Goal: Task Accomplishment & Management: Complete application form

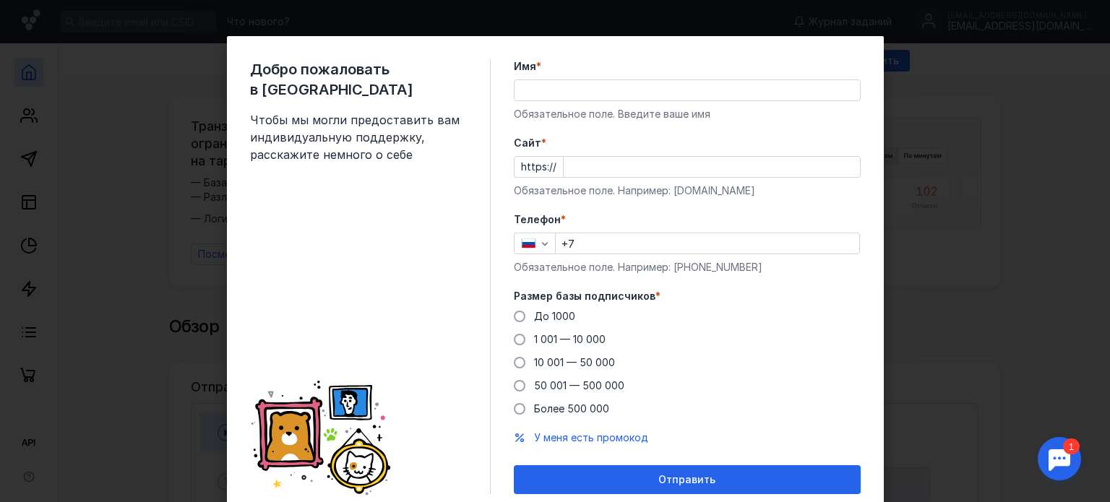
click at [917, 259] on div "Добро пожаловать в Sendsay Чтобы мы могли предоставить вам индивидуальную подде…" at bounding box center [555, 251] width 1110 height 502
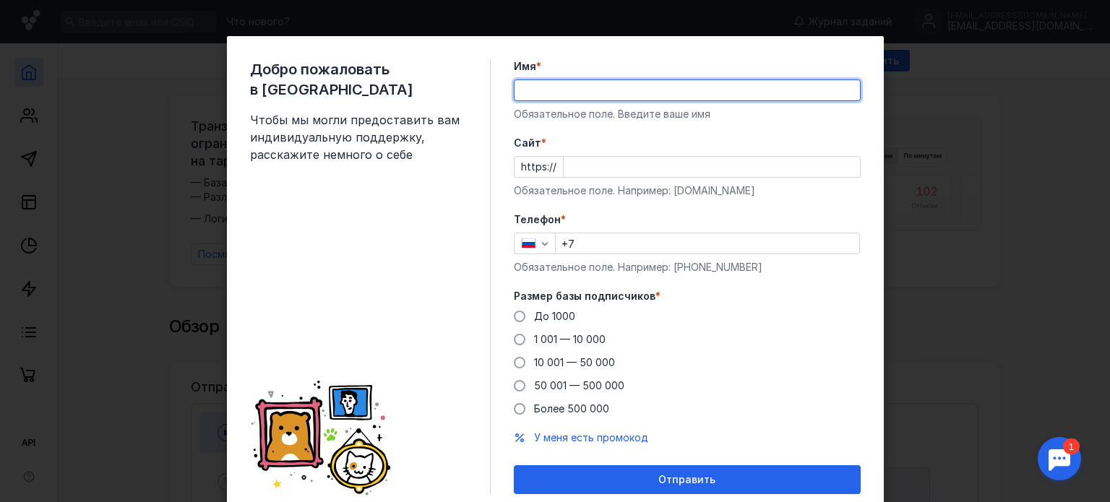
click at [589, 95] on input "Имя *" at bounding box center [686, 90] width 345 height 20
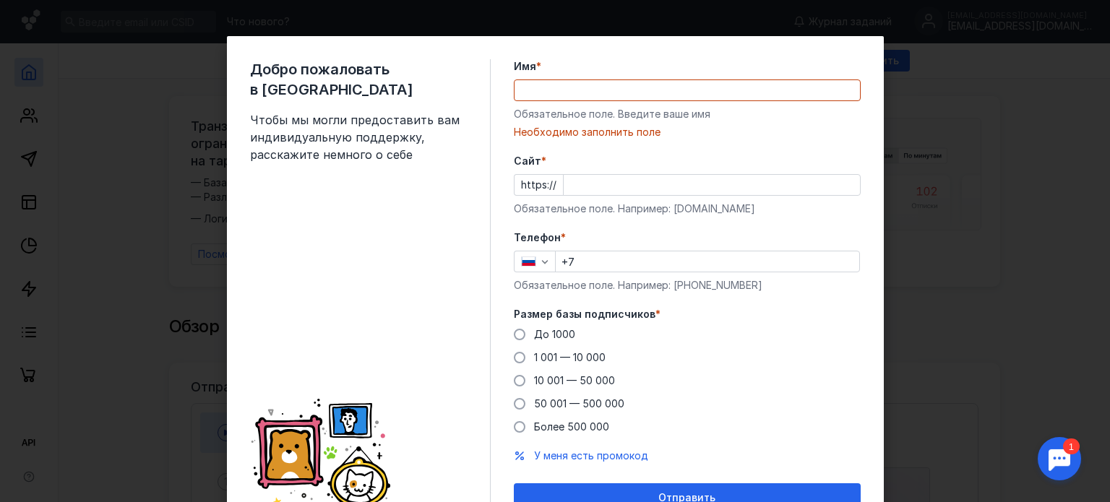
click at [783, 152] on form "Имя * Обязательное поле. Введите ваше имя [PERSON_NAME] заполнить поле [PERSON_…" at bounding box center [687, 285] width 347 height 453
click at [627, 182] on input "Cайт *" at bounding box center [711, 185] width 296 height 20
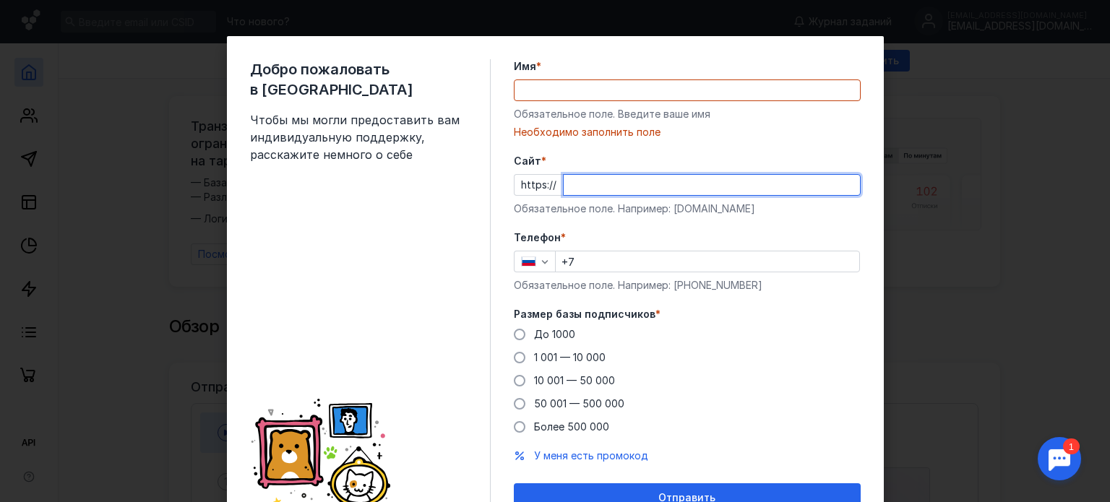
click at [831, 193] on input "Cайт *" at bounding box center [711, 185] width 296 height 20
click at [941, 148] on div "Добро пожаловать в Sendsay Чтобы мы могли предоставить вам индивидуальную подде…" at bounding box center [555, 251] width 1110 height 502
click at [940, 147] on div "Добро пожаловать в Sendsay Чтобы мы могли предоставить вам индивидуальную подде…" at bounding box center [555, 251] width 1110 height 502
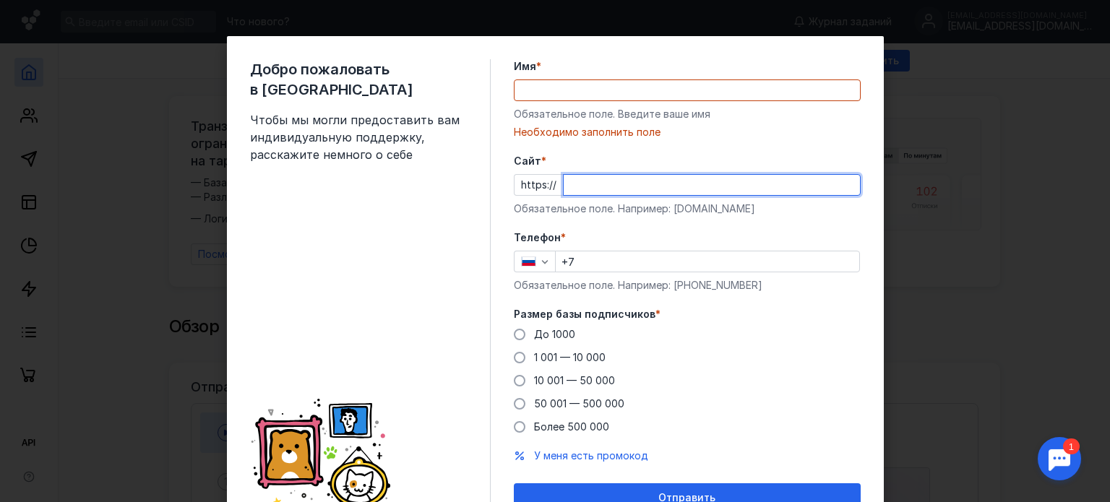
click at [940, 147] on div "Добро пожаловать в Sendsay Чтобы мы могли предоставить вам индивидуальную подде…" at bounding box center [555, 251] width 1110 height 502
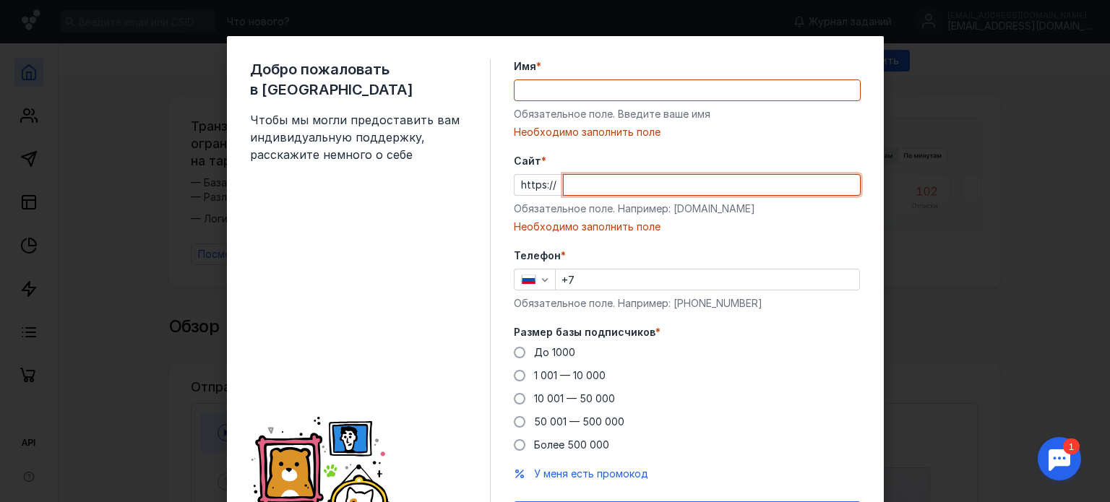
paste input "[DOMAIN_NAME]"
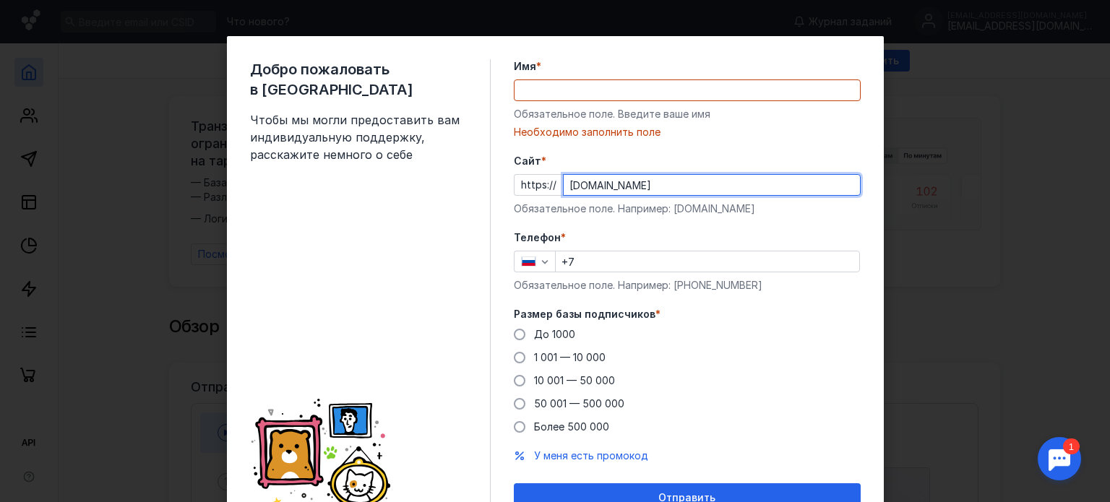
type input "[DOMAIN_NAME]"
click at [639, 96] on input "Имя *" at bounding box center [686, 90] width 345 height 20
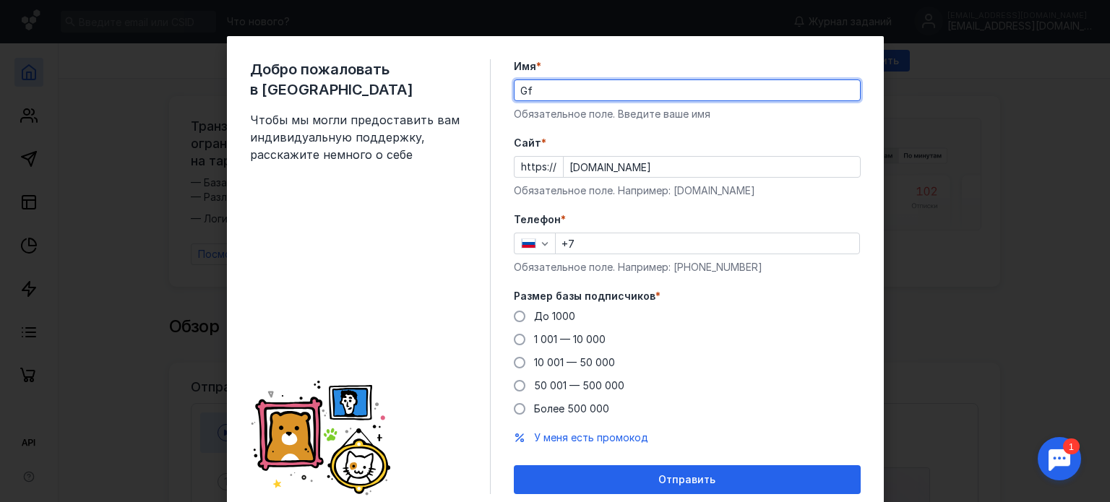
type input "G"
type input "[PERSON_NAME]"
click at [582, 241] on input "+7" at bounding box center [707, 243] width 303 height 20
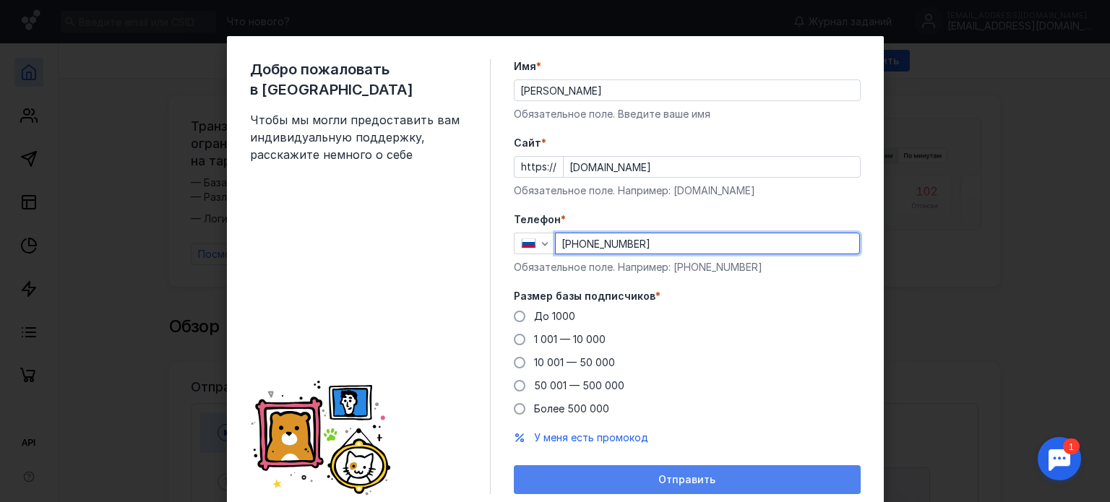
type input "[PHONE_NUMBER]"
click at [684, 477] on span "Отправить" at bounding box center [686, 480] width 57 height 12
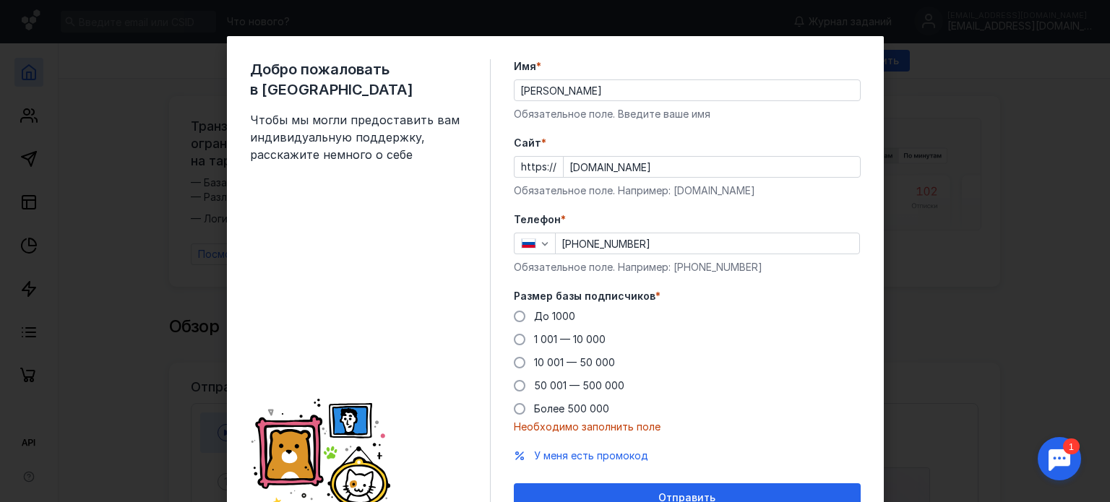
scroll to position [69, 0]
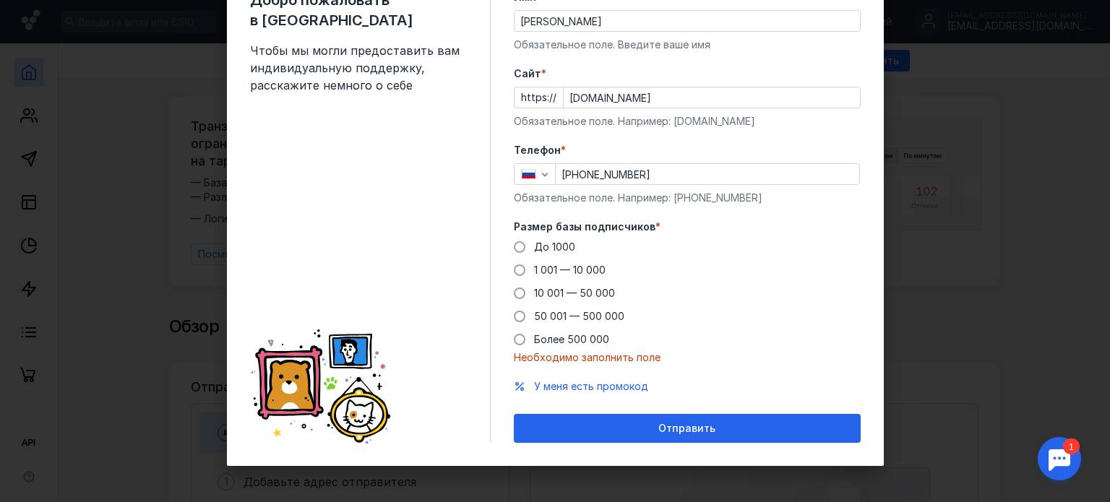
click at [514, 244] on span at bounding box center [520, 247] width 12 height 12
click at [0, 0] on input "До 1000" at bounding box center [0, 0] width 0 height 0
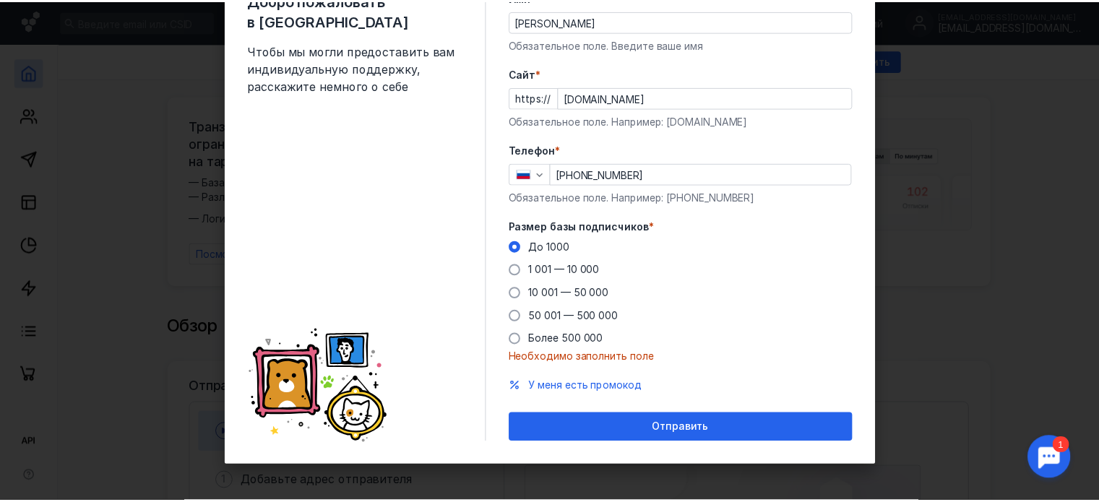
scroll to position [51, 0]
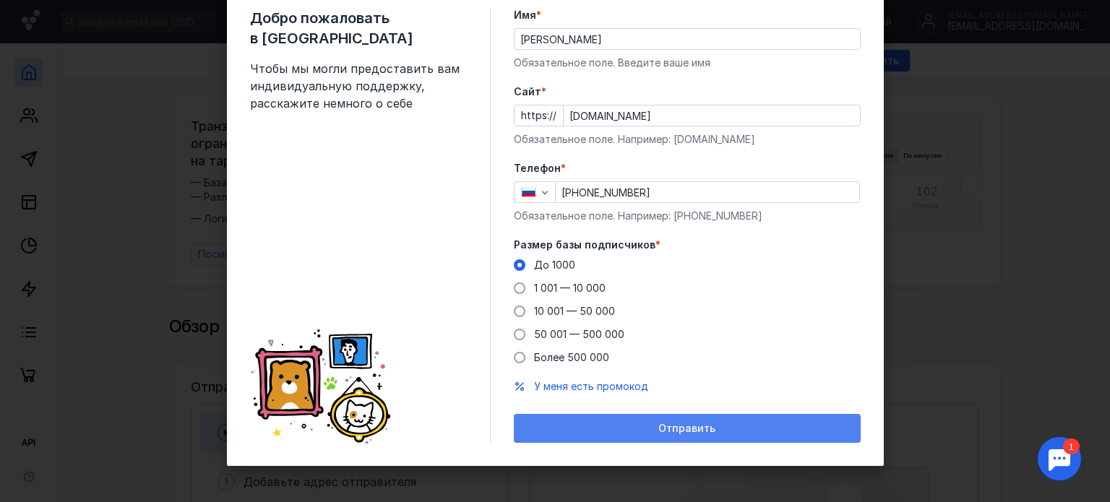
click at [662, 427] on span "Отправить" at bounding box center [686, 429] width 57 height 12
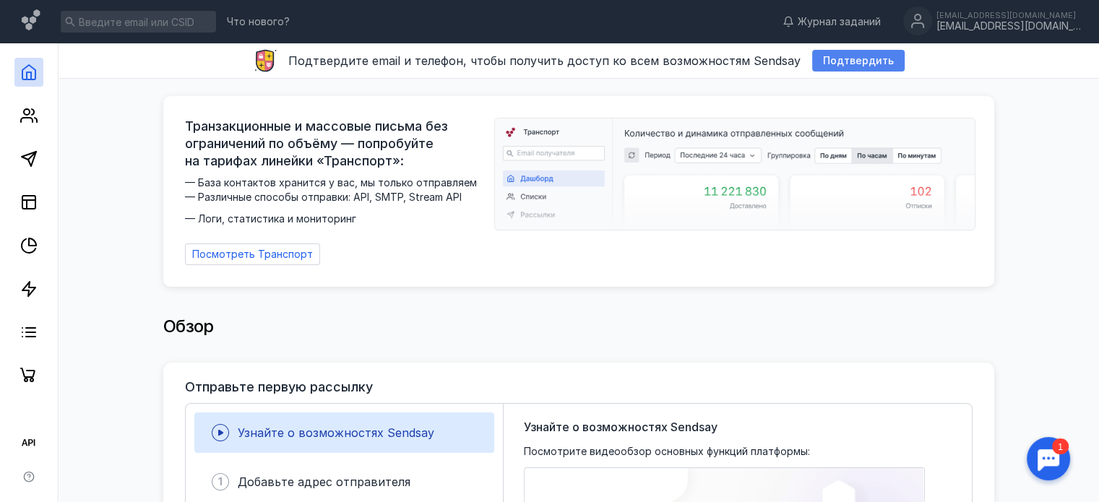
click at [823, 57] on span "Подтвердить" at bounding box center [858, 61] width 71 height 12
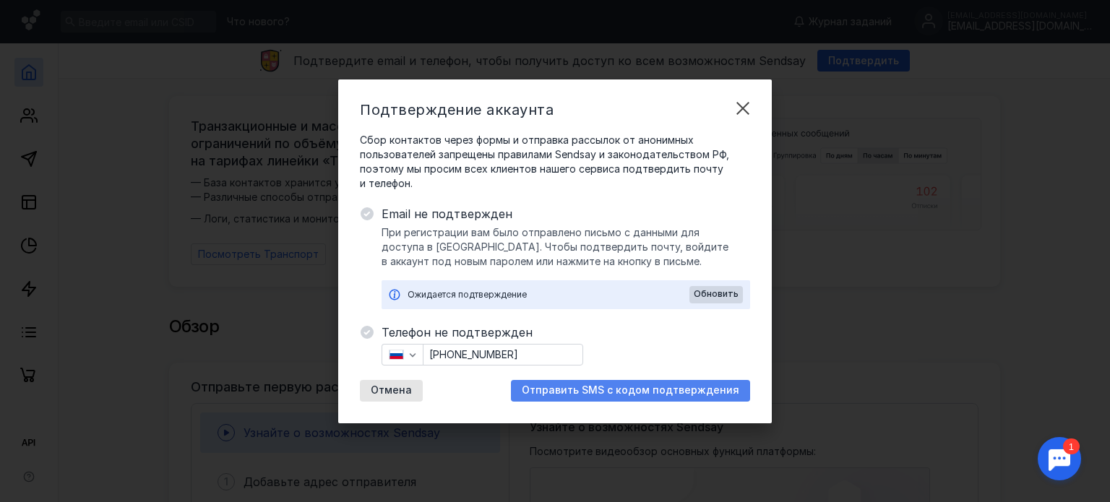
click at [640, 395] on span "Отправить SMS с кодом подтверждения" at bounding box center [630, 390] width 217 height 12
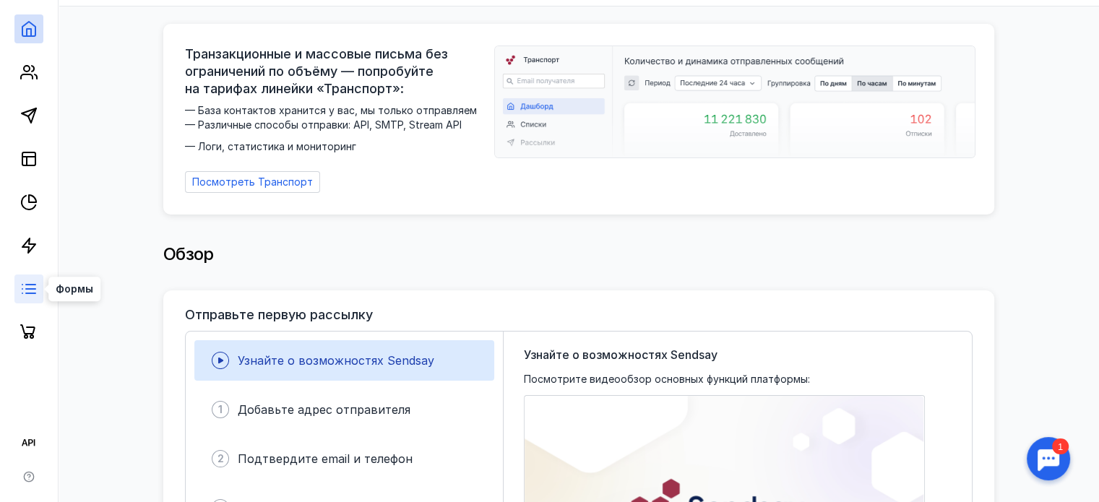
click at [20, 295] on icon at bounding box center [28, 288] width 17 height 17
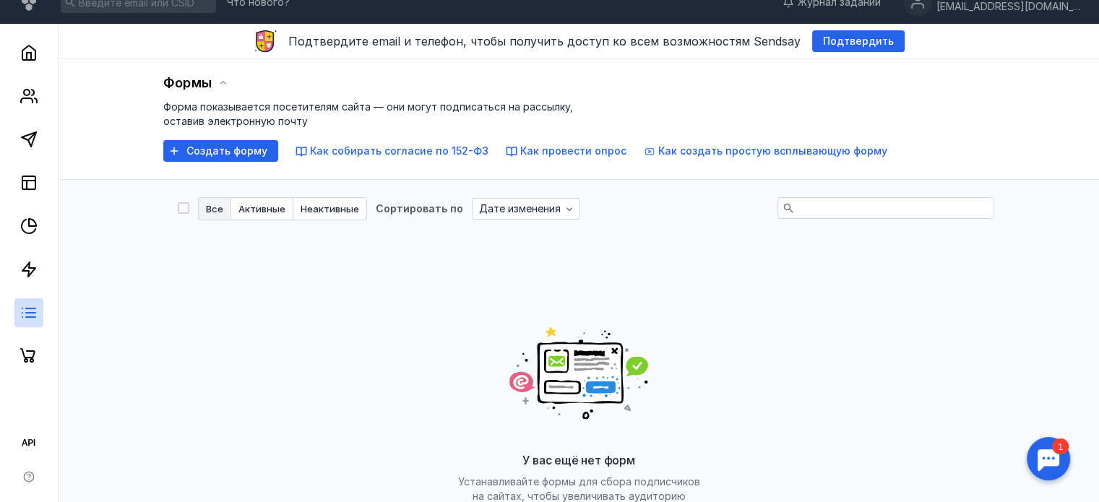
scroll to position [72, 0]
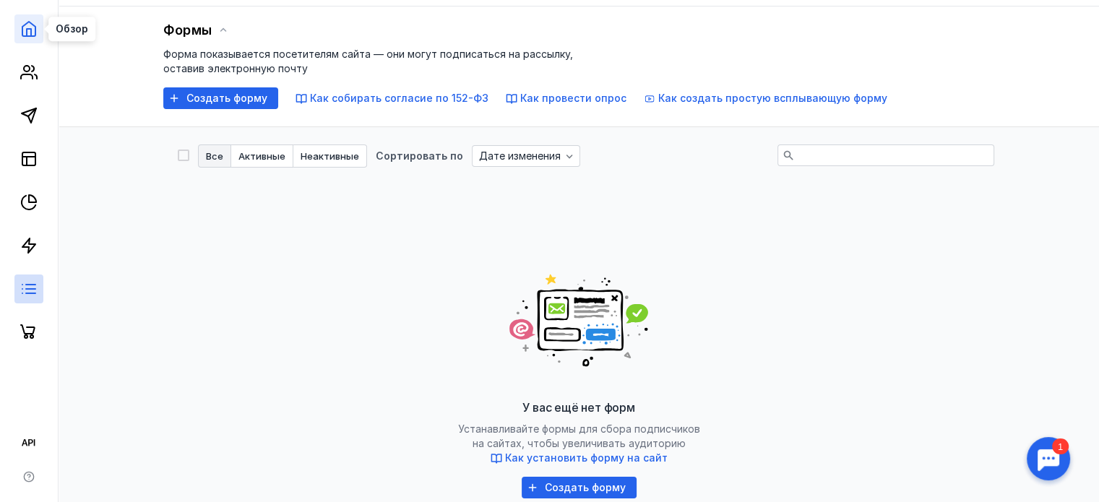
click at [24, 28] on icon at bounding box center [28, 28] width 17 height 17
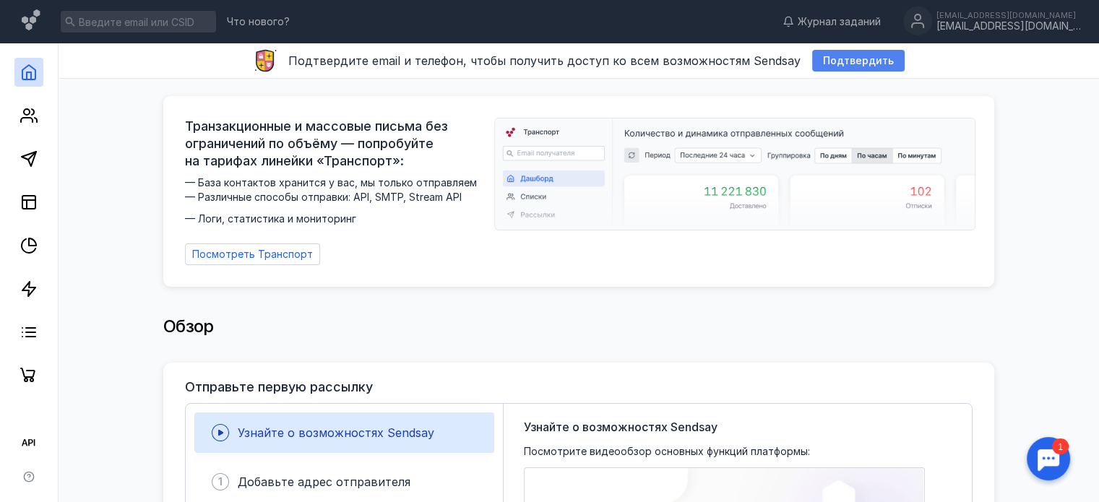
click at [846, 68] on div "Подтвердить" at bounding box center [858, 61] width 92 height 22
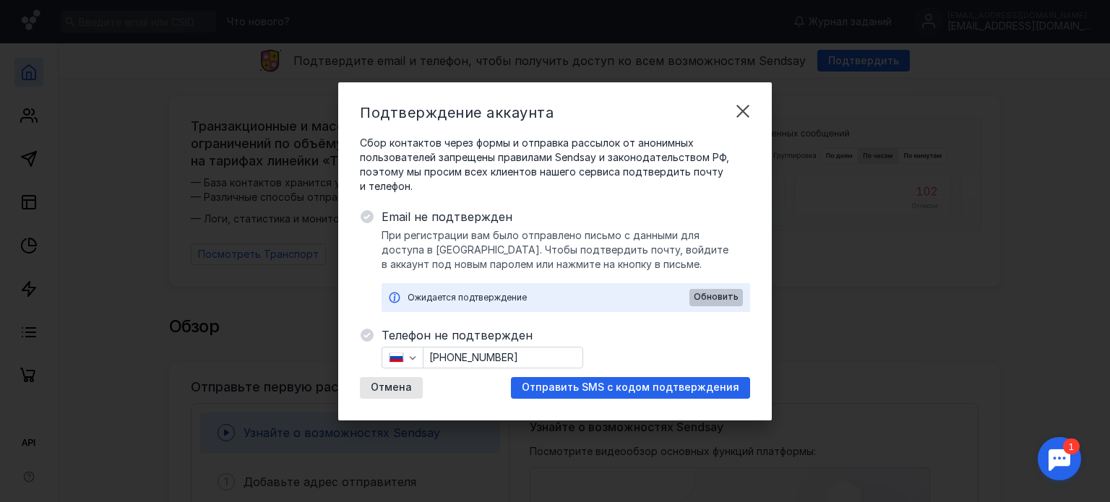
click at [709, 298] on span "Обновить" at bounding box center [715, 297] width 45 height 10
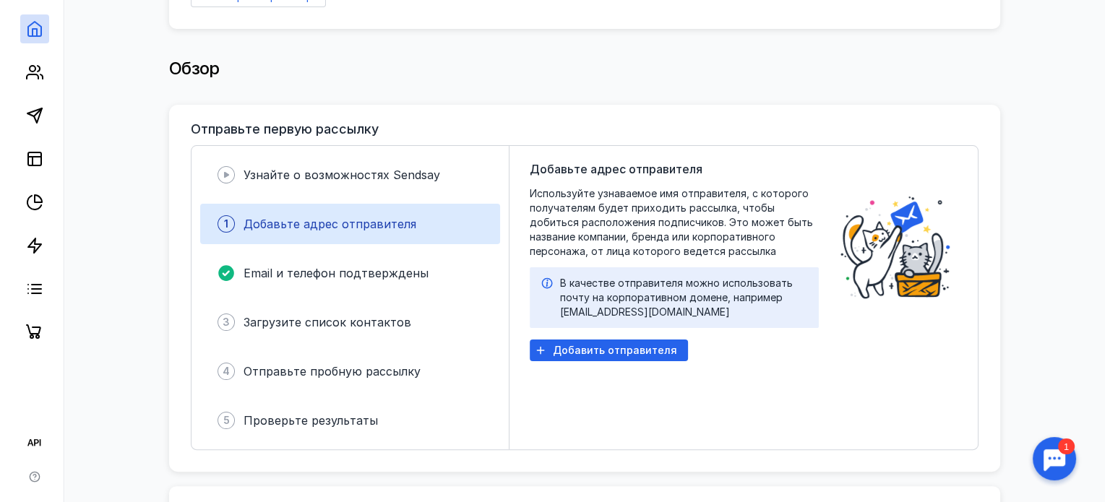
scroll to position [289, 0]
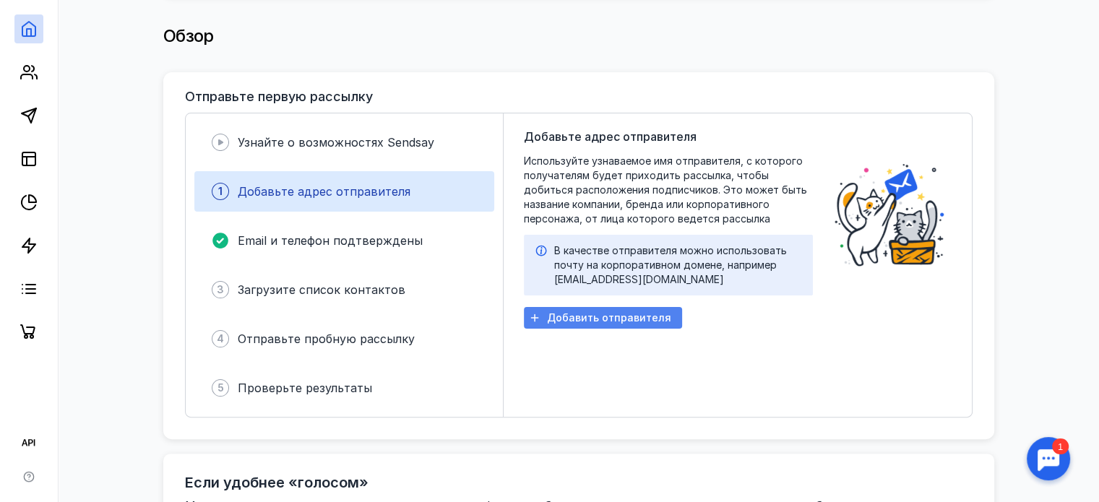
click at [604, 312] on span "Добавить отправителя" at bounding box center [609, 318] width 124 height 12
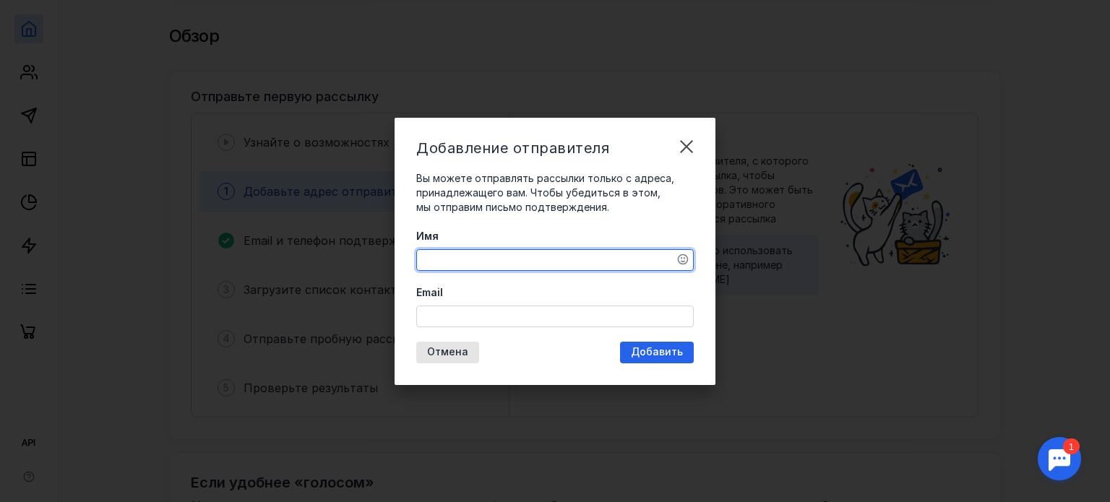
click at [579, 259] on textarea "Имя" at bounding box center [555, 260] width 276 height 20
type textarea "[PERSON_NAME]"
click at [502, 314] on input "Email" at bounding box center [555, 316] width 276 height 20
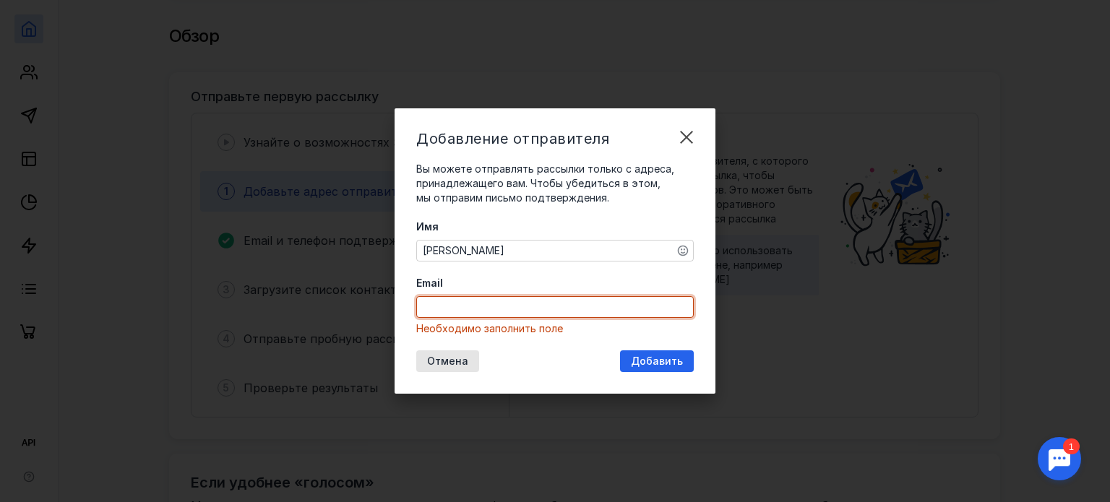
paste input "[EMAIL_ADDRESS][DOMAIN_NAME]"
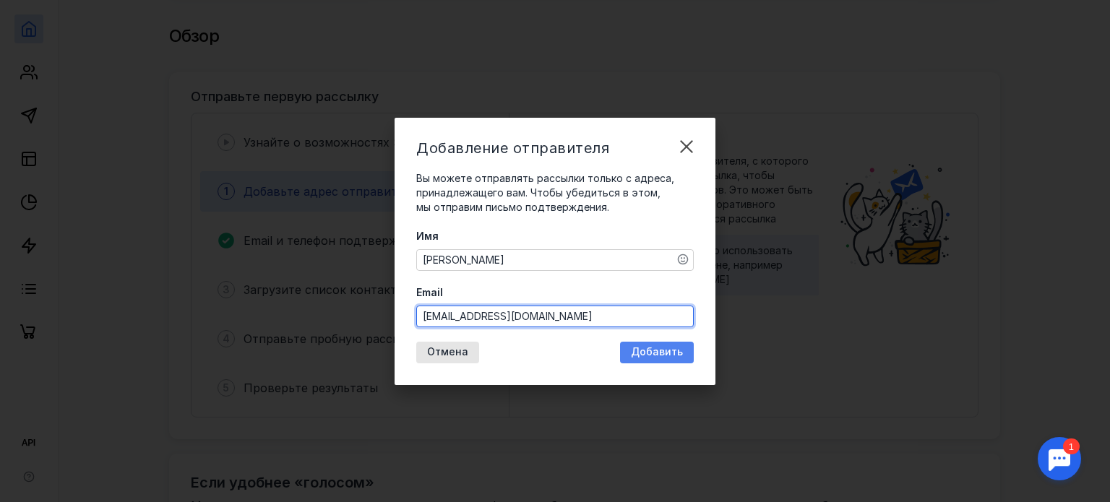
type input "[EMAIL_ADDRESS][DOMAIN_NAME]"
click at [671, 349] on span "Добавить" at bounding box center [657, 352] width 52 height 12
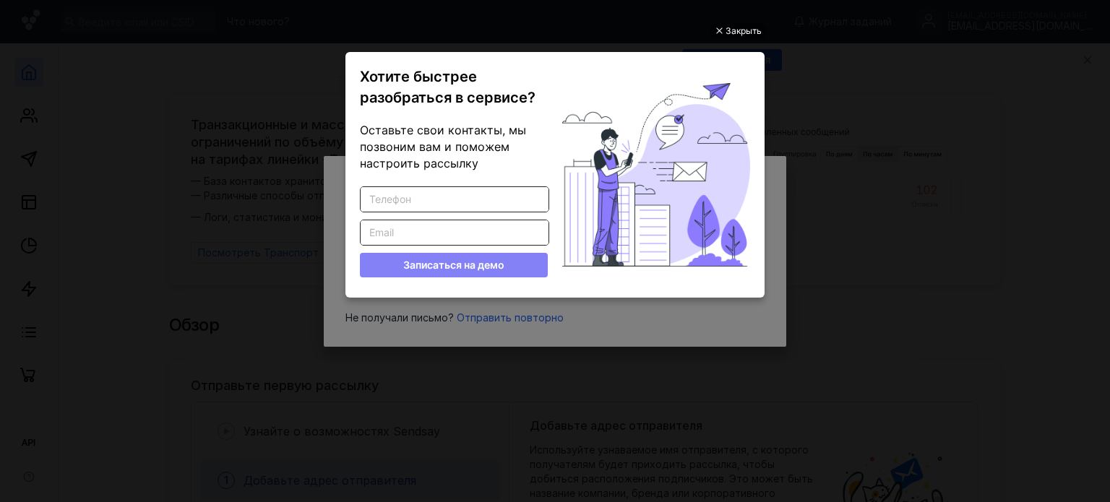
scroll to position [0, 0]
click at [751, 26] on div "Закрыть" at bounding box center [743, 31] width 36 height 16
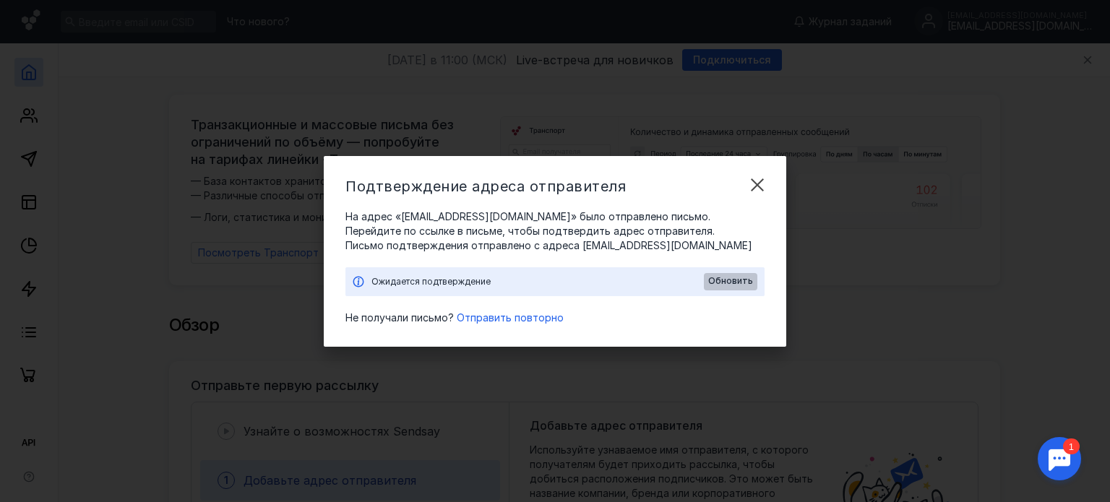
click at [726, 277] on span "Обновить" at bounding box center [730, 281] width 45 height 10
click at [518, 318] on span "Отправить повторно" at bounding box center [510, 317] width 107 height 12
click at [1070, 459] on div at bounding box center [1059, 458] width 45 height 45
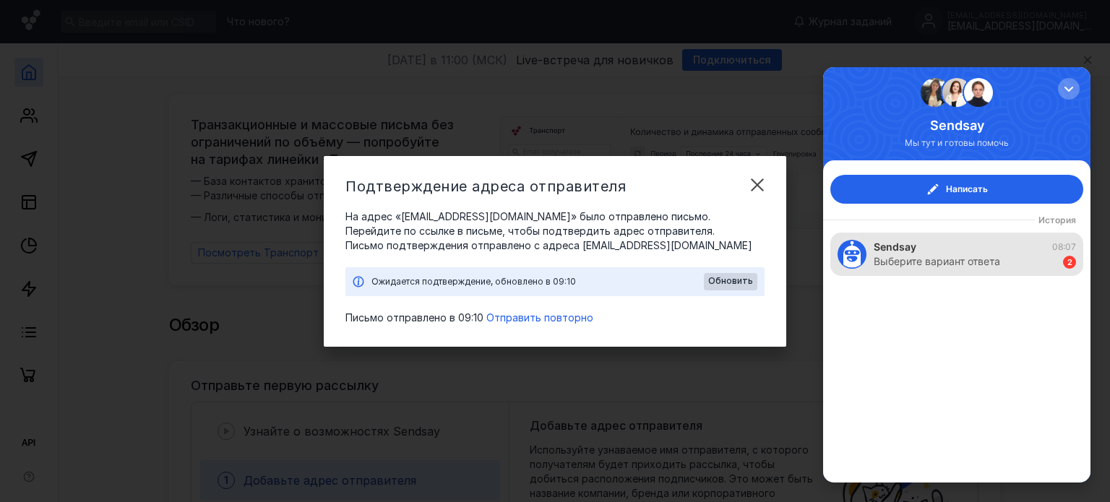
click at [964, 265] on div "Выберите вариант ответа" at bounding box center [936, 261] width 126 height 14
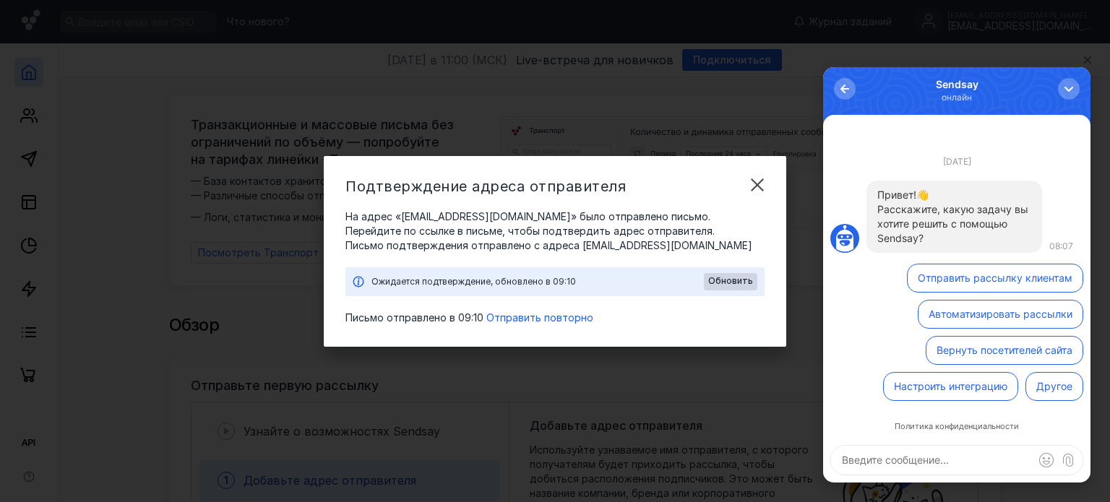
click at [961, 283] on button "Отправить рассылку клиентам" at bounding box center [995, 278] width 176 height 29
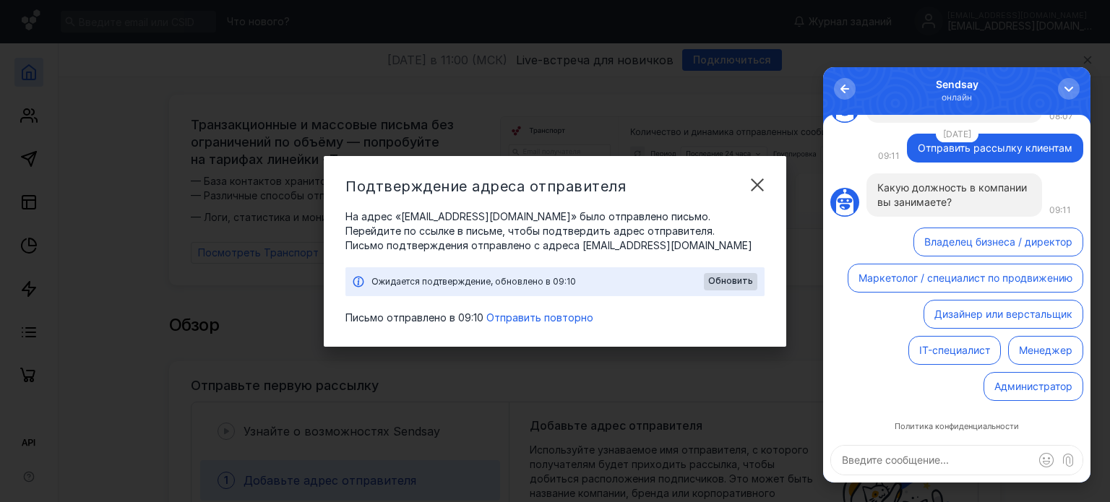
click at [1037, 352] on button "Менеджер" at bounding box center [1045, 350] width 75 height 29
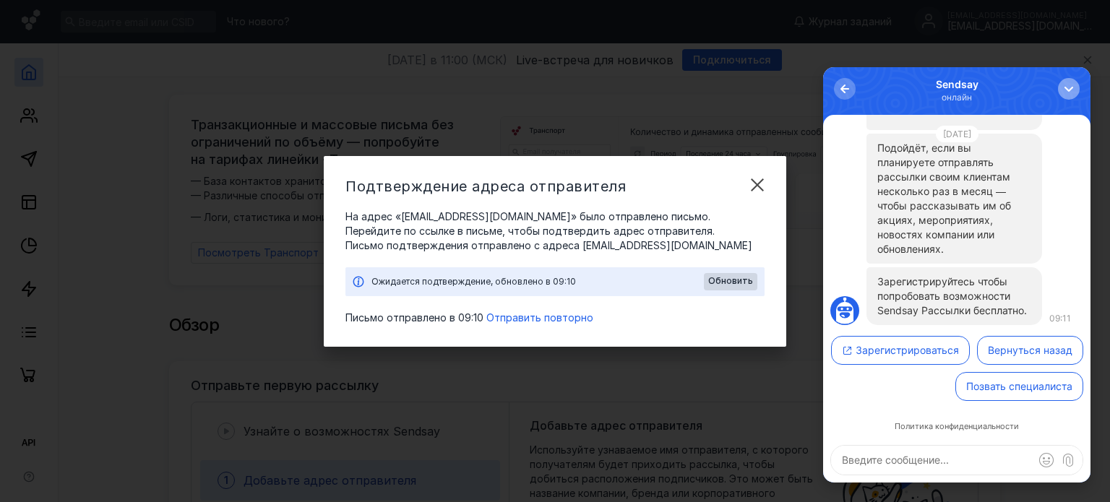
click at [1068, 92] on div "button" at bounding box center [1068, 89] width 14 height 14
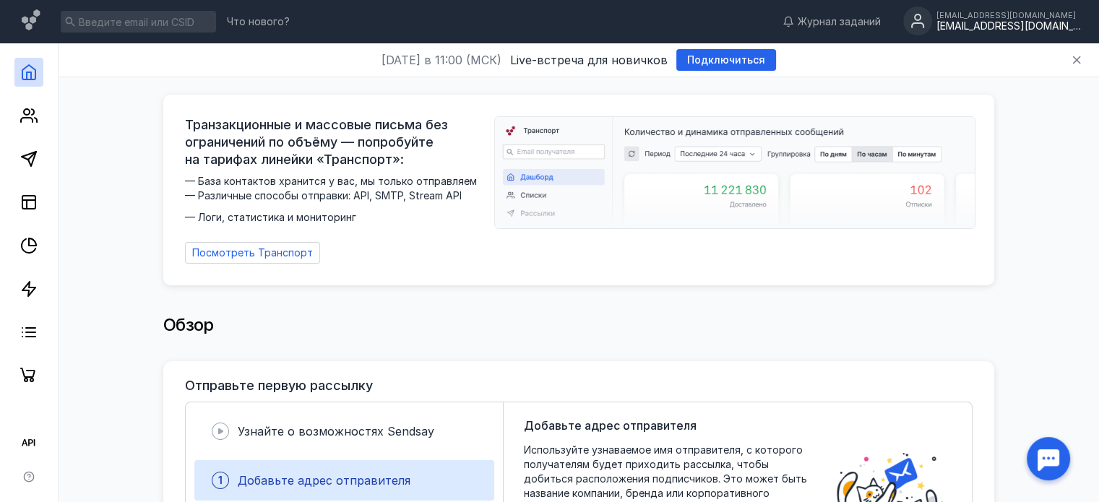
click at [994, 28] on div "[EMAIL_ADDRESS][DOMAIN_NAME]" at bounding box center [1008, 26] width 144 height 12
